Goal: Find specific page/section: Find specific page/section

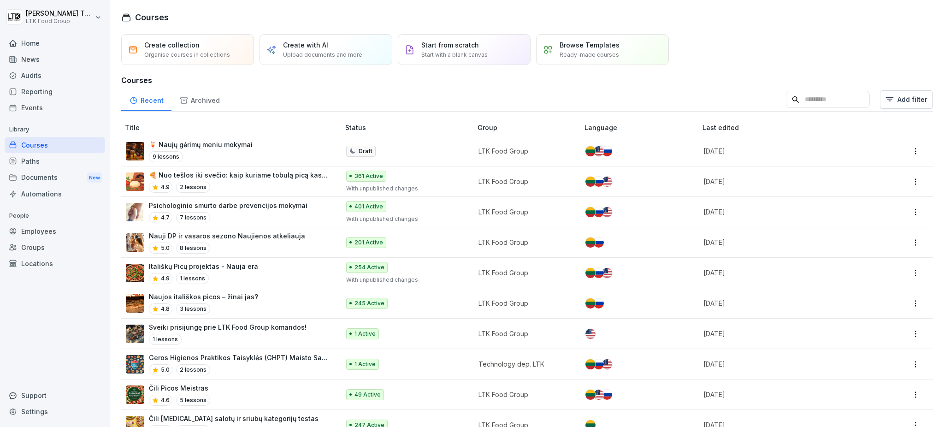
drag, startPoint x: 38, startPoint y: 247, endPoint x: 38, endPoint y: 242, distance: 5.1
click at [38, 245] on div "Groups" at bounding box center [55, 247] width 100 height 16
click at [40, 232] on div "Employees" at bounding box center [55, 231] width 100 height 16
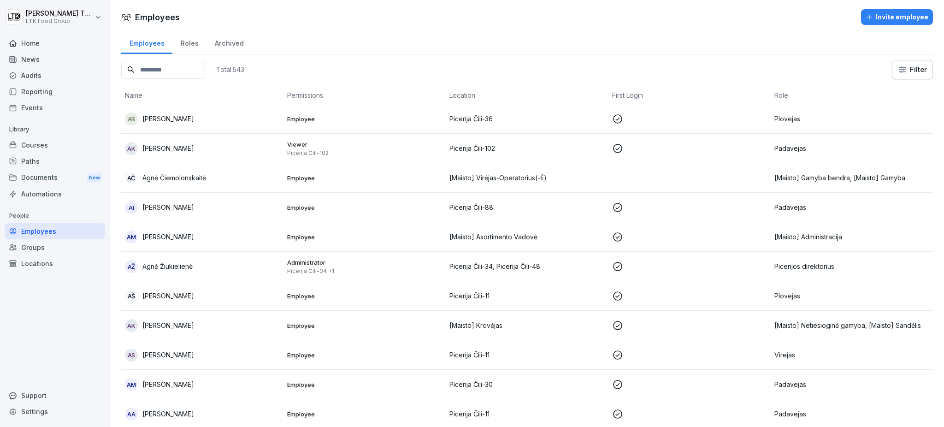
click at [162, 67] on input at bounding box center [163, 70] width 84 height 18
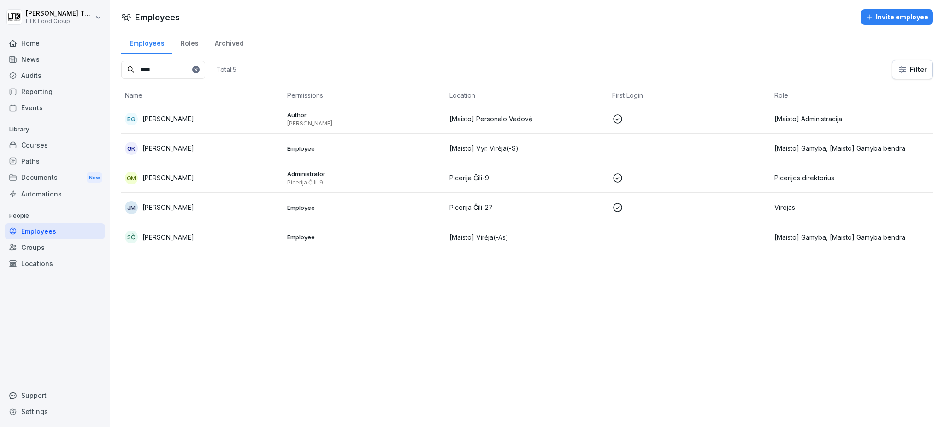
type input "****"
click at [183, 176] on p "[PERSON_NAME]" at bounding box center [168, 178] width 52 height 10
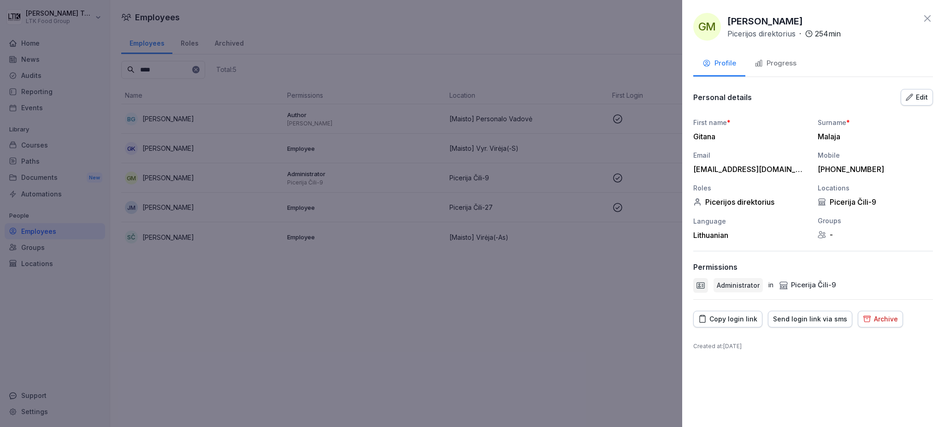
click at [36, 41] on div at bounding box center [472, 213] width 944 height 427
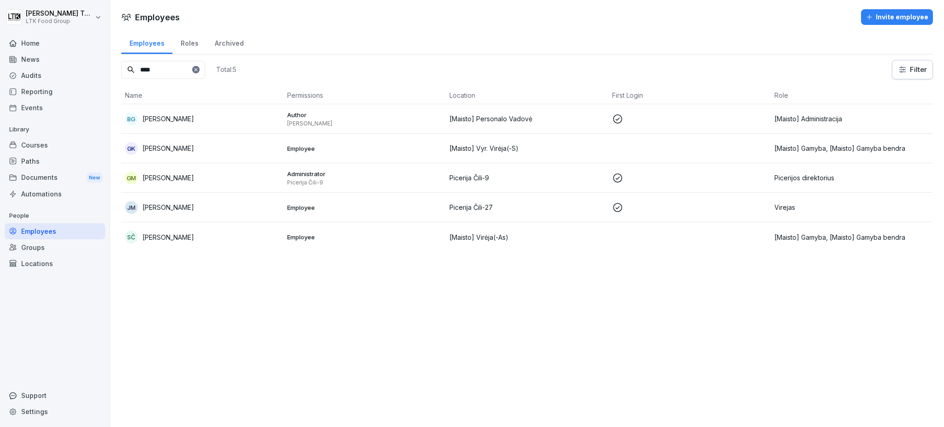
click at [36, 41] on div "Home" at bounding box center [55, 43] width 100 height 16
